Goal: Information Seeking & Learning: Check status

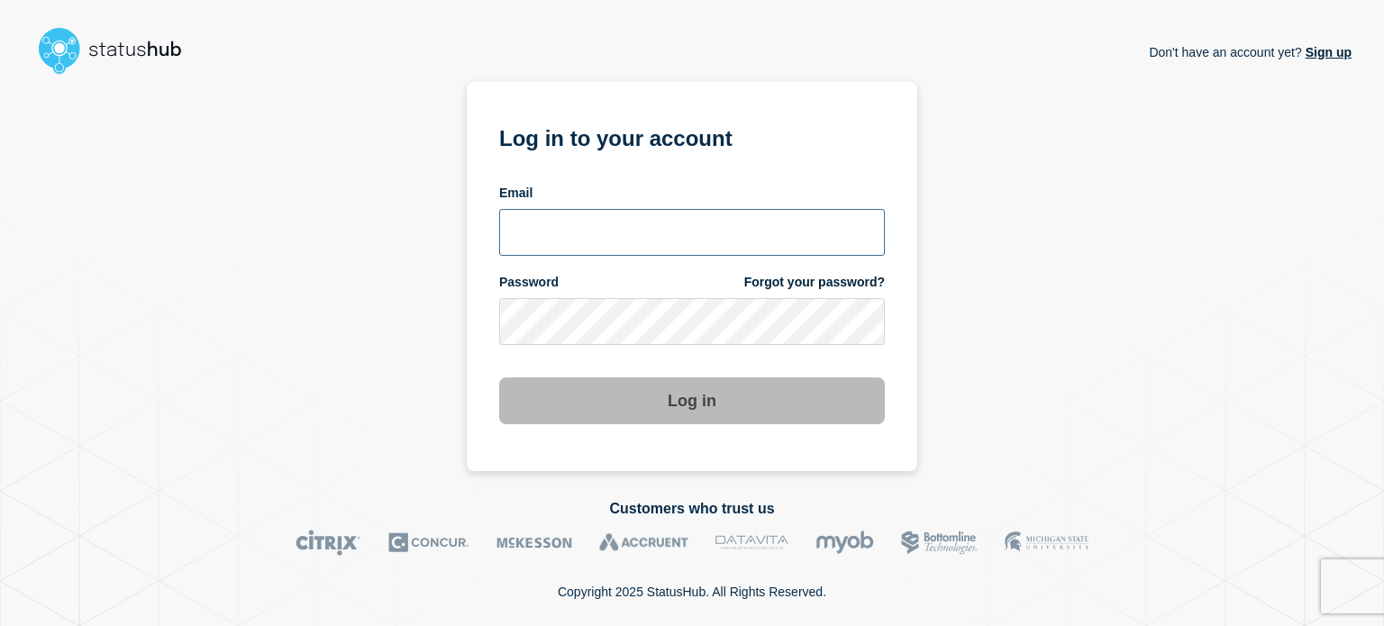
type input "[PERSON_NAME][EMAIL_ADDRESS][PERSON_NAME][DOMAIN_NAME]"
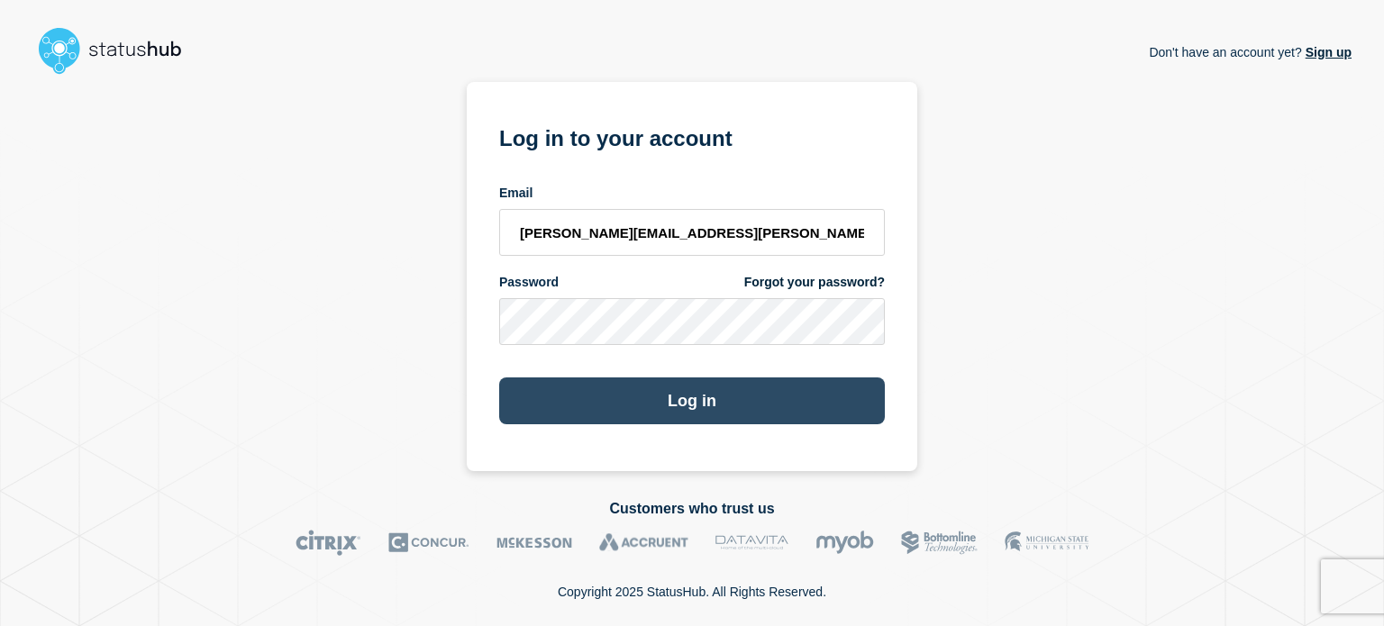
click at [653, 392] on button "Log in" at bounding box center [692, 401] width 386 height 47
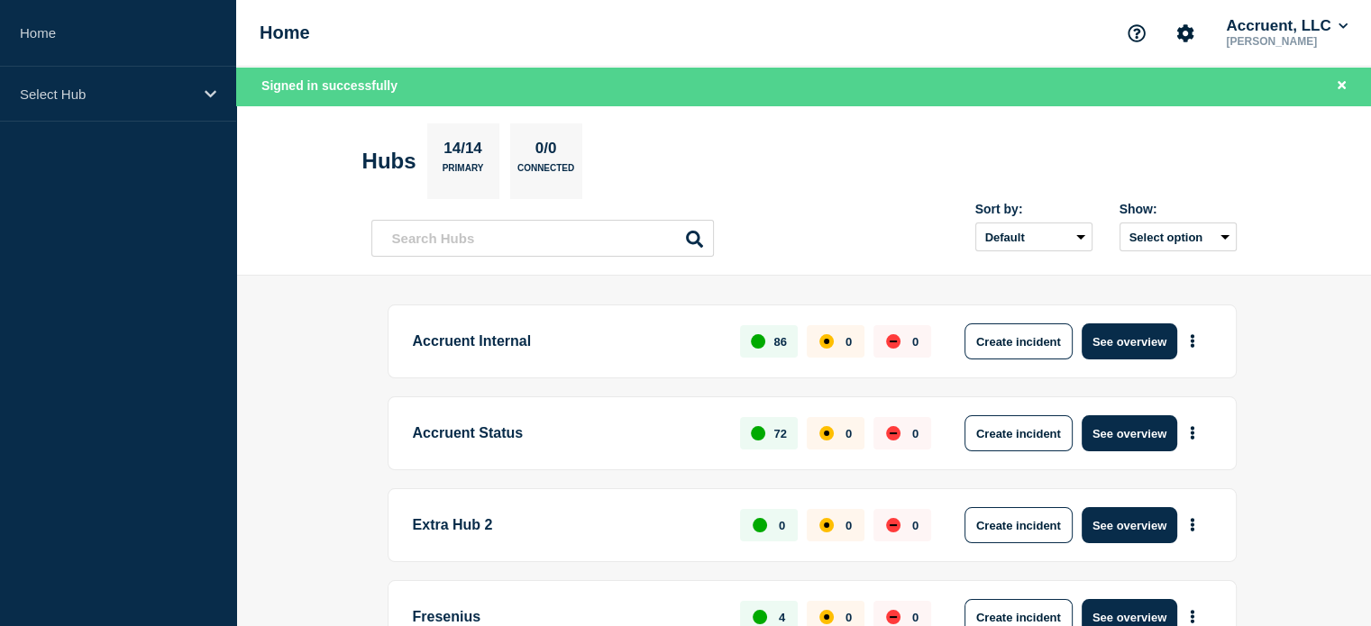
click at [526, 348] on p "Accruent Internal" at bounding box center [566, 342] width 307 height 36
click at [1162, 343] on button "See overview" at bounding box center [1130, 342] width 96 height 36
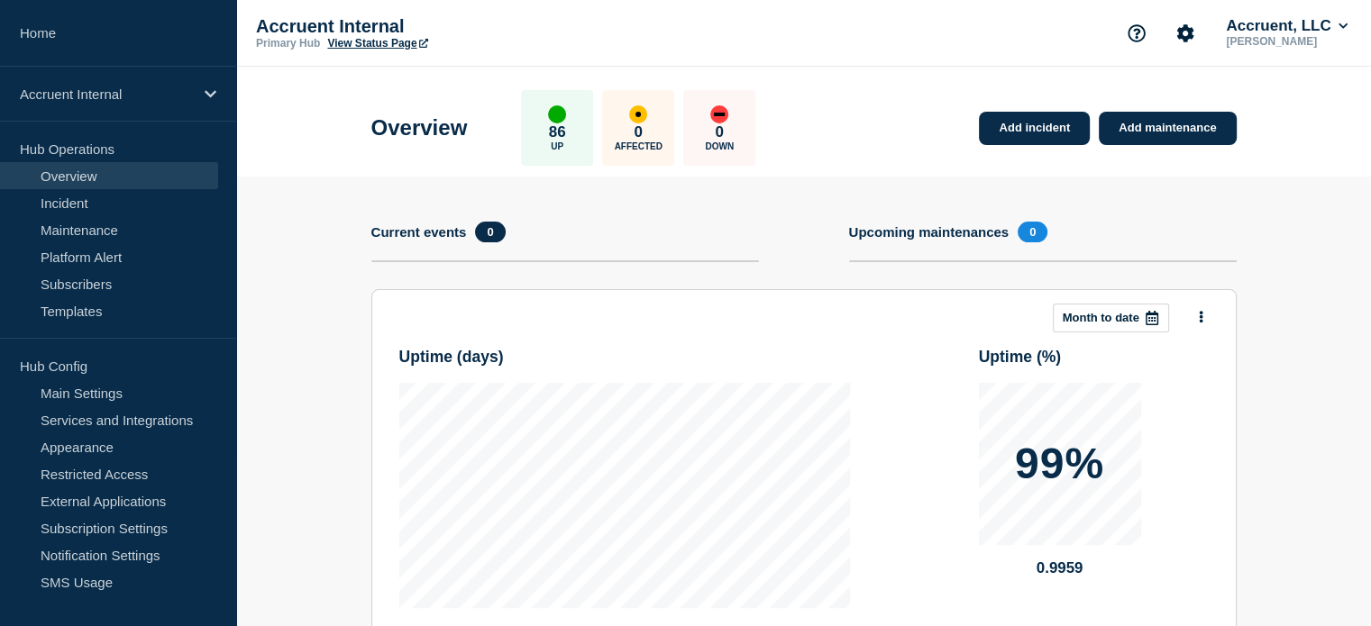
click at [915, 242] on section "Upcoming maintenances 0" at bounding box center [1043, 256] width 388 height 68
click at [484, 242] on section "Current events 0" at bounding box center [565, 256] width 388 height 68
click at [321, 198] on section "Add incident Add maintenance Current events 0 Upcoming maintenances 0 This mont…" at bounding box center [803, 509] width 1135 height 664
click at [433, 223] on div "Current events 0" at bounding box center [442, 232] width 143 height 21
click at [70, 206] on link "Incident" at bounding box center [109, 202] width 218 height 27
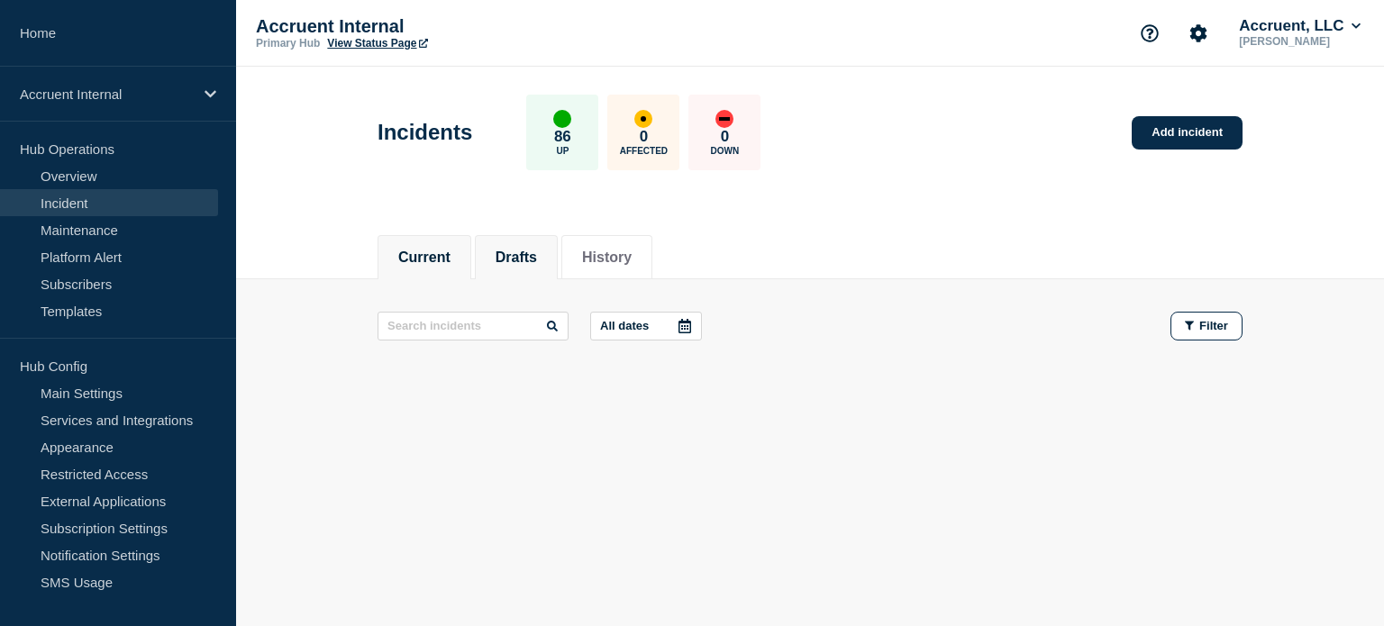
click at [526, 261] on button "Drafts" at bounding box center [516, 258] width 41 height 16
click at [619, 256] on button "History" at bounding box center [607, 258] width 50 height 16
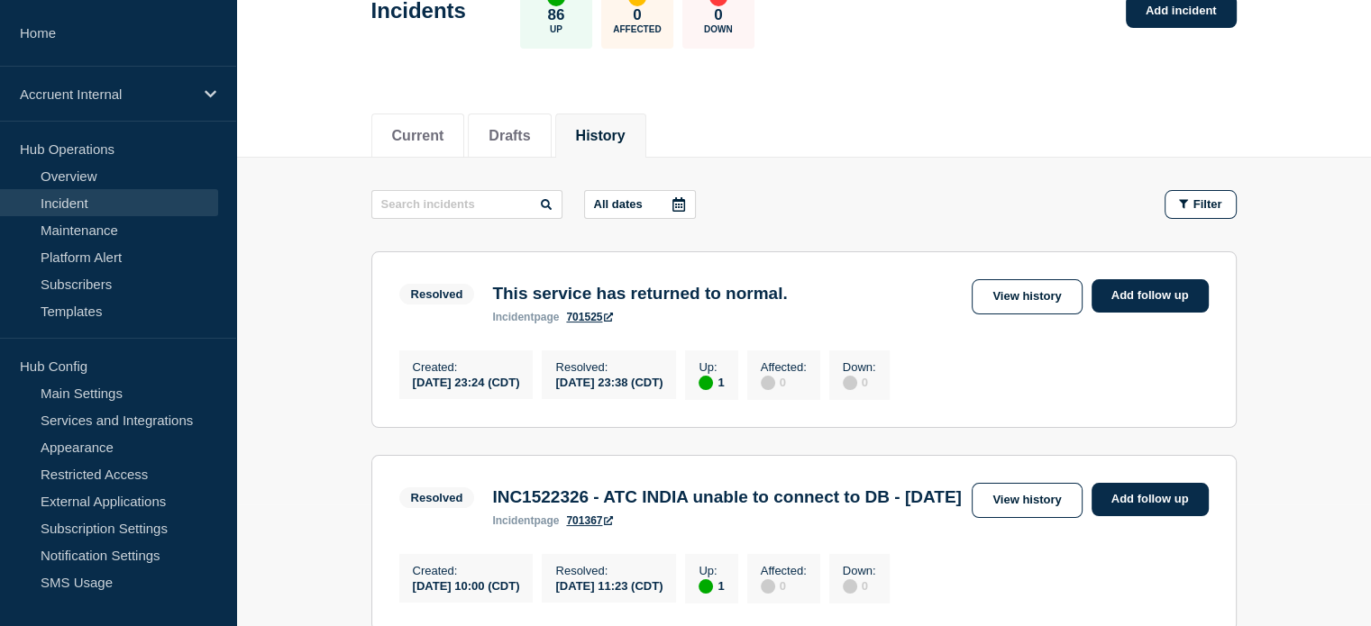
scroll to position [361, 0]
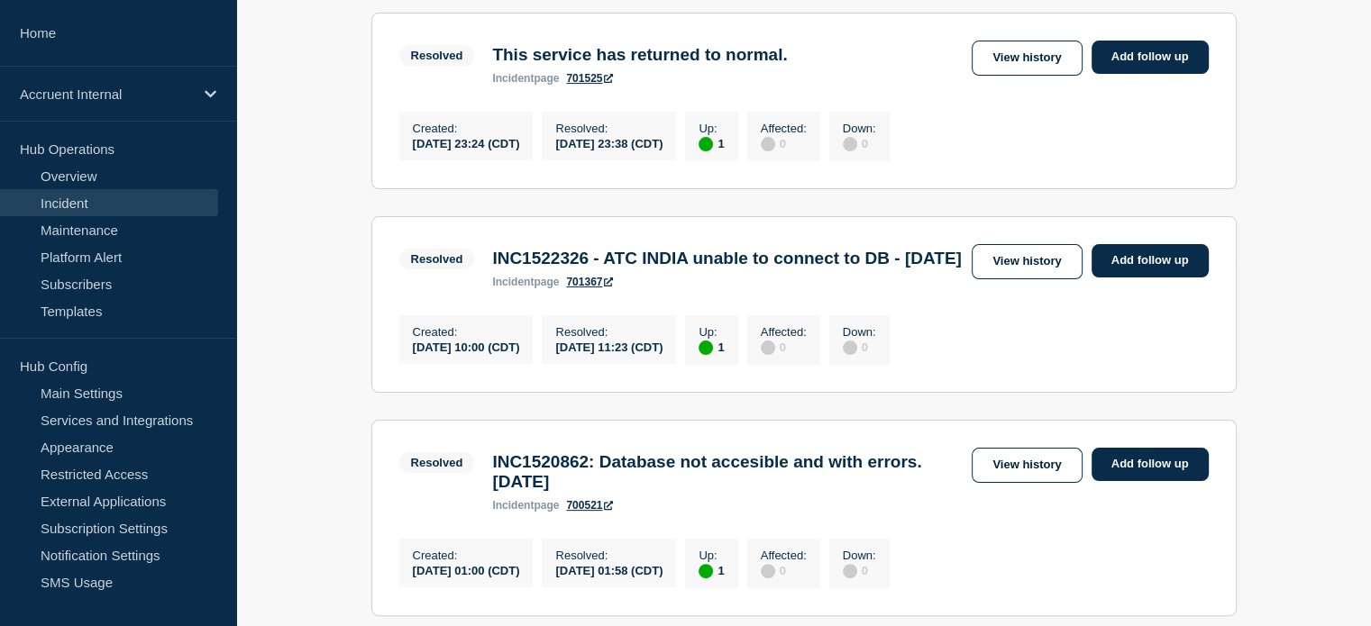
click at [1079, 365] on div "Created : [DATE] 10:00 (CDT) Resolved : [DATE] 11:23 (CDT) Up : 1 Affected : 0 …" at bounding box center [803, 338] width 809 height 54
click at [737, 324] on section "Resolved INC1522326 - ATC INDIA unable to connect to DB - [DATE] incident page …" at bounding box center [803, 304] width 865 height 177
click at [425, 269] on span "Resolved" at bounding box center [437, 259] width 76 height 21
click at [428, 268] on span "Resolved" at bounding box center [437, 259] width 76 height 21
click at [419, 345] on div "Created : [DATE] 10:00 (CDT) Resolved : [DATE] 11:23 (CDT) Up : 1 Affected : 0 …" at bounding box center [648, 338] width 499 height 54
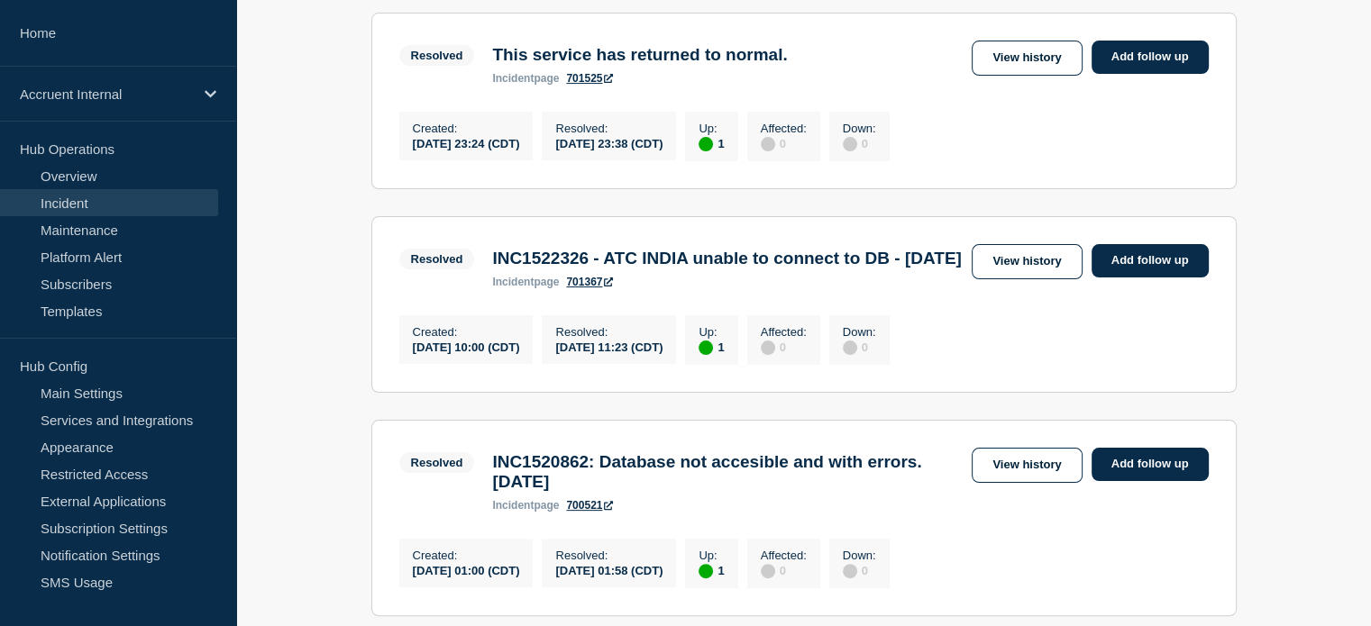
click at [1152, 361] on div "Created : [DATE] 10:00 (CDT) Resolved : [DATE] 11:23 (CDT) Up : 1 Affected : 0 …" at bounding box center [803, 338] width 809 height 54
click at [489, 354] on div "[DATE] 10:00 (CDT)" at bounding box center [466, 346] width 107 height 15
click at [676, 364] on div "Resolved : [DATE] 11:23 (CDT)" at bounding box center [609, 339] width 134 height 49
click at [730, 264] on h3 "INC1522326 - ATC INDIA unable to connect to DB - [DATE]" at bounding box center [726, 259] width 469 height 20
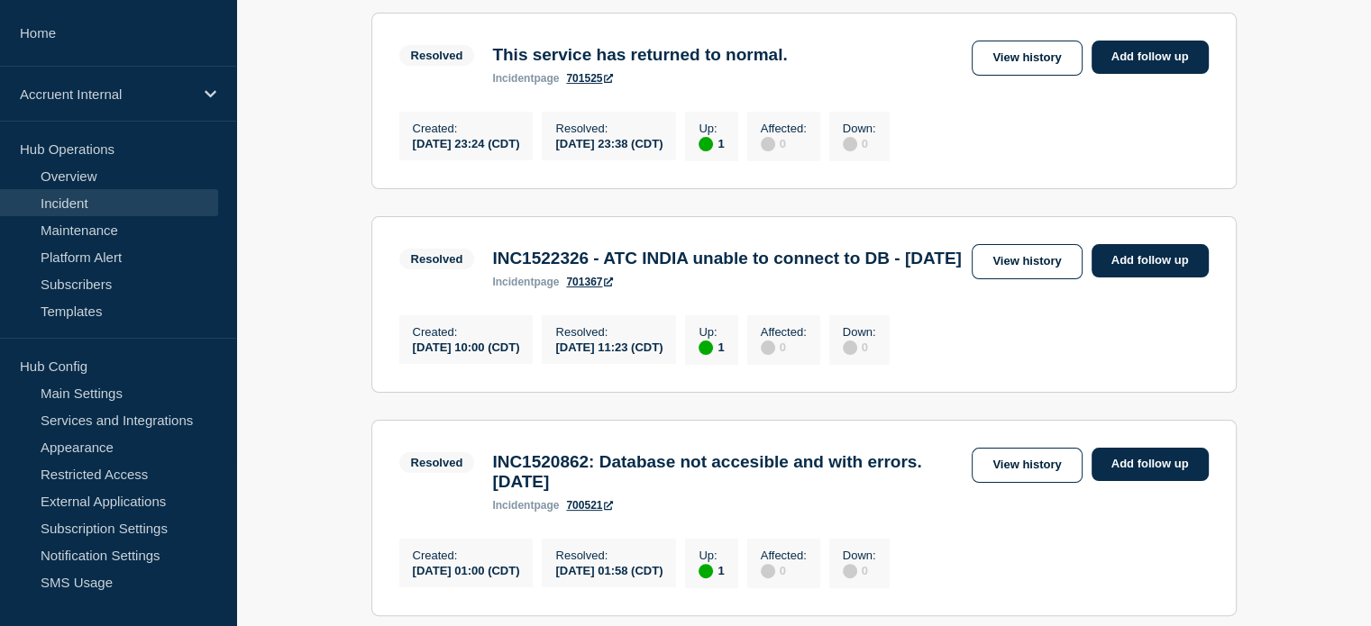
click at [899, 344] on div "Created : [DATE] 10:00 (CDT) Resolved : [DATE] 11:23 (CDT) Up : 1 Affected : 0 …" at bounding box center [648, 338] width 499 height 54
click at [807, 339] on p "Affected :" at bounding box center [784, 332] width 46 height 14
click at [1026, 265] on link "View history" at bounding box center [1027, 261] width 110 height 35
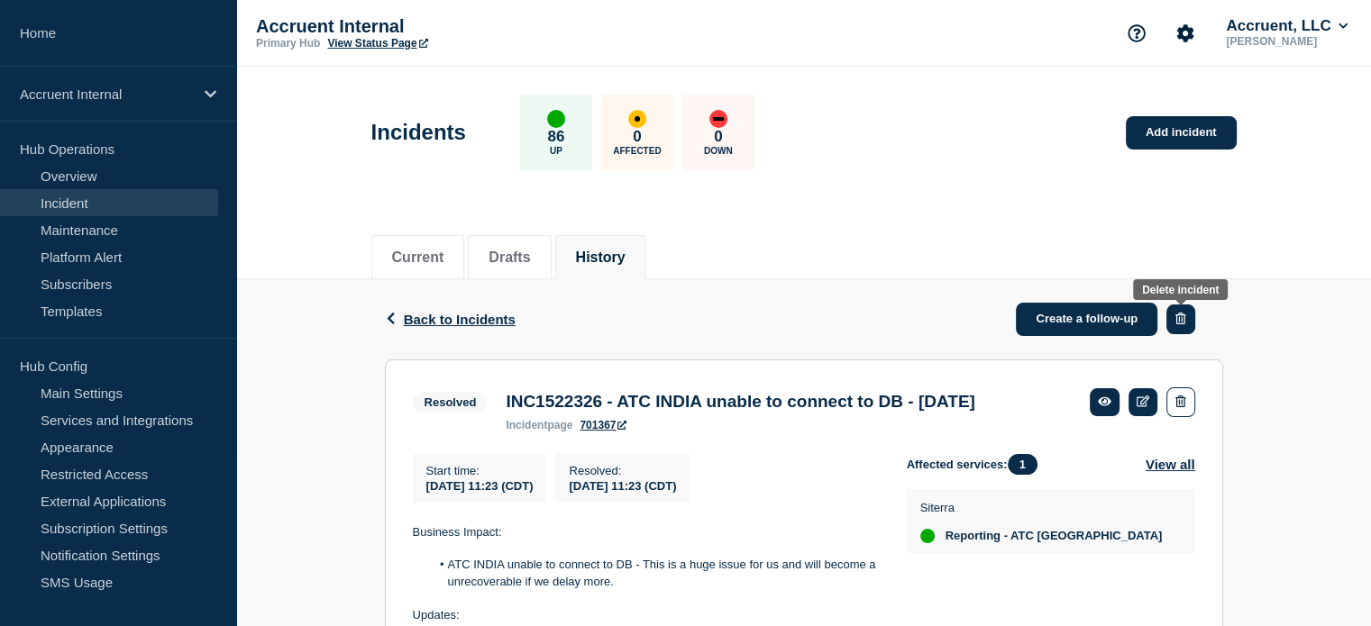
click at [1192, 324] on button "button" at bounding box center [1180, 320] width 28 height 30
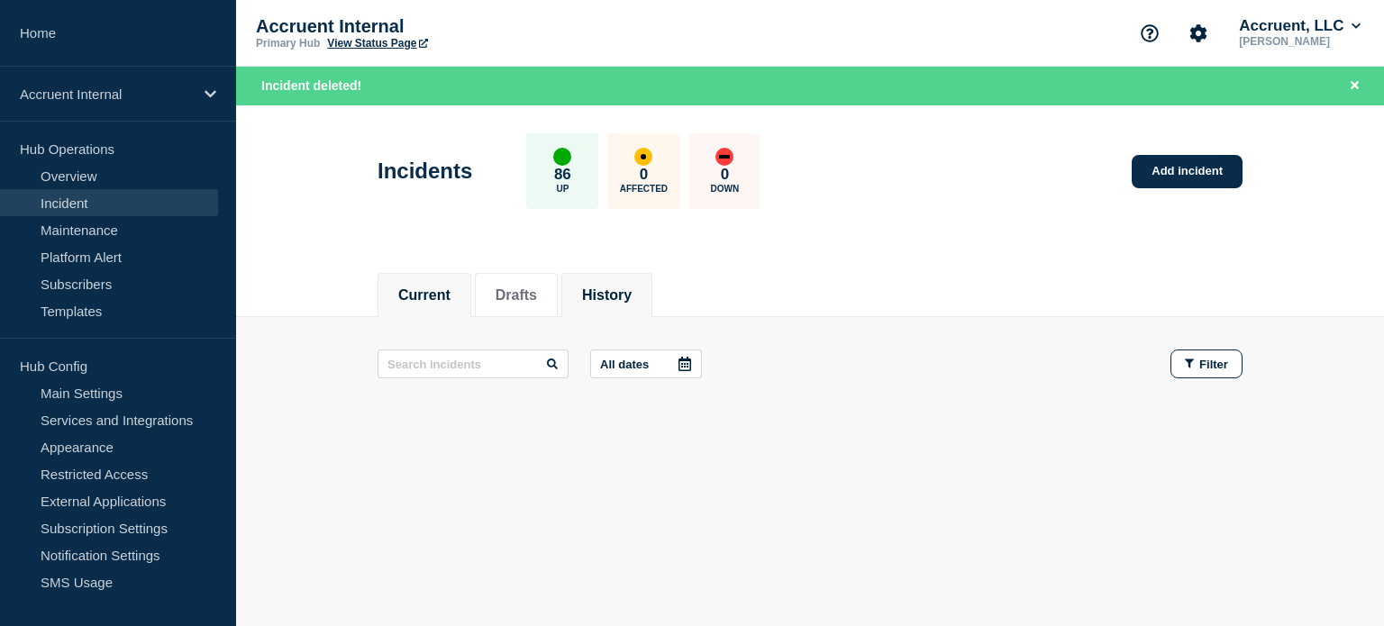
click at [652, 279] on li "History" at bounding box center [607, 295] width 91 height 44
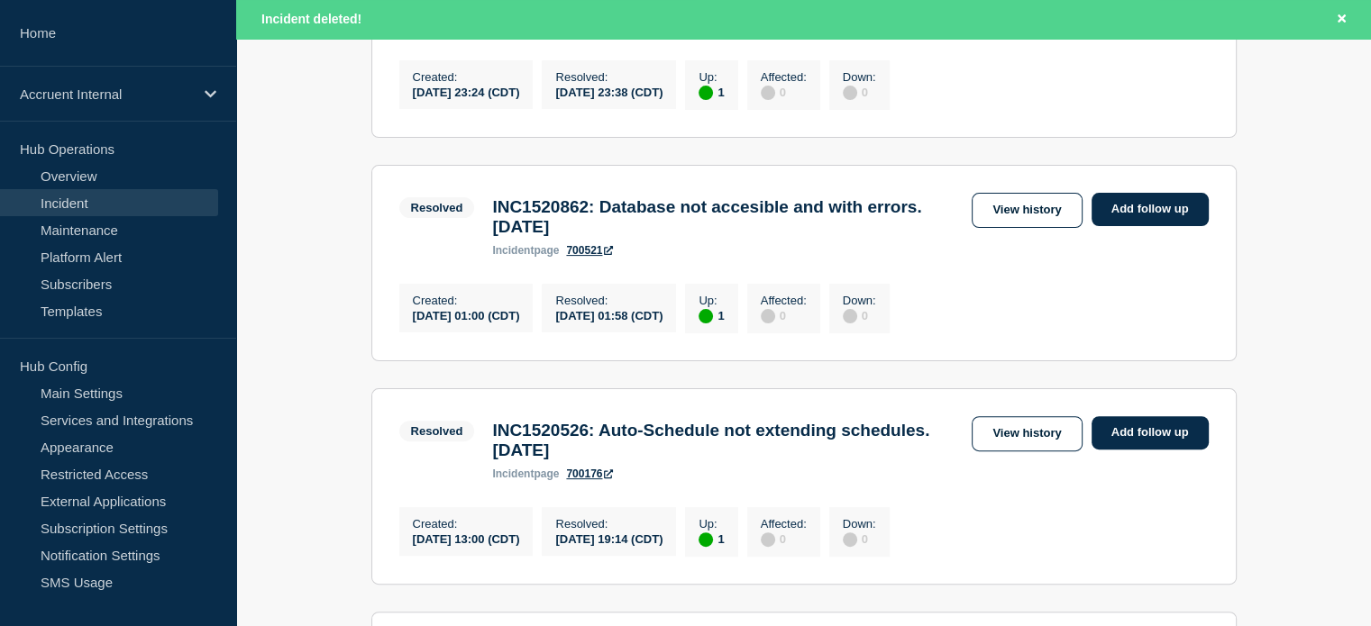
scroll to position [451, 0]
